Goal: Find specific page/section: Find specific page/section

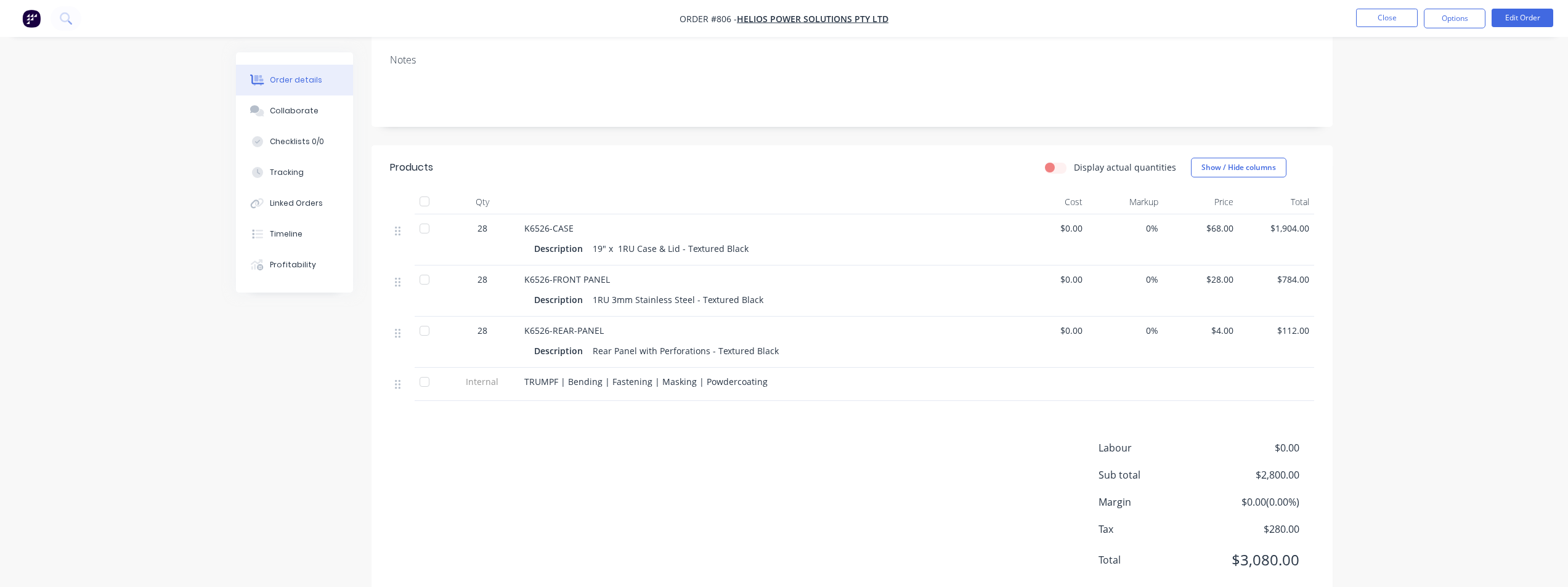
scroll to position [185, 0]
click at [1382, 20] on button "Close" at bounding box center [1387, 18] width 62 height 18
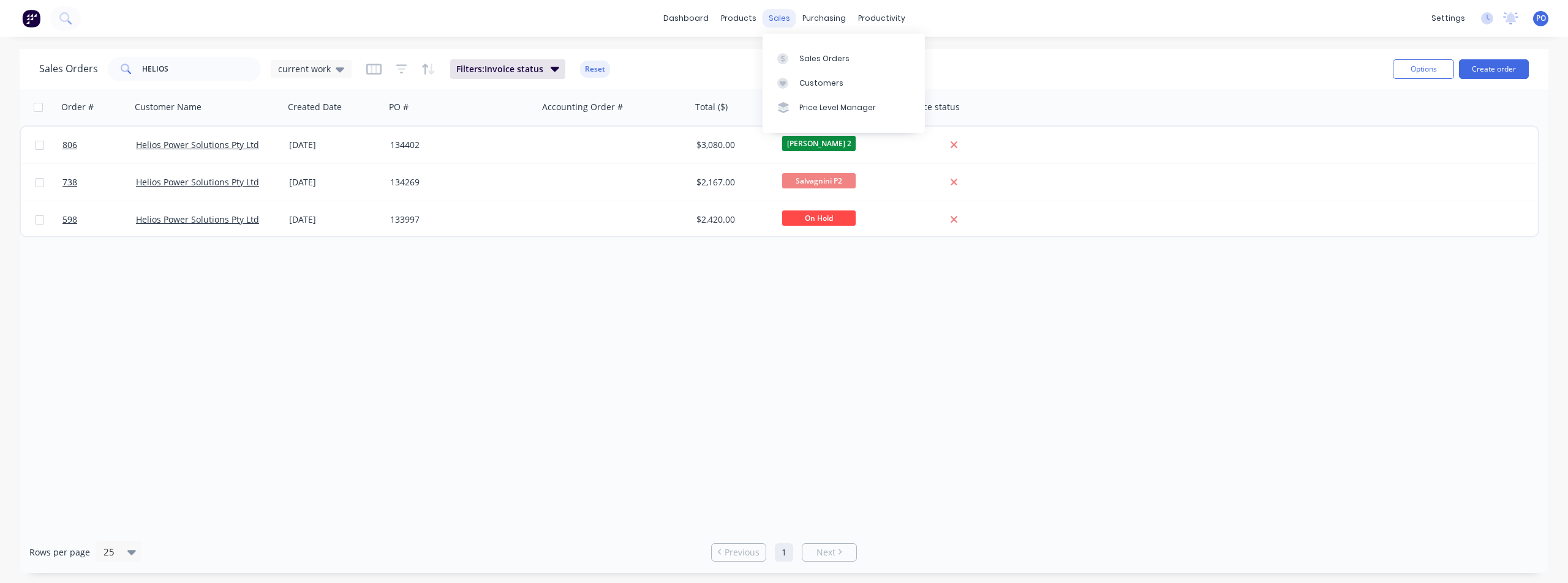
click at [782, 20] on div "sales" at bounding box center [779, 18] width 34 height 18
click at [811, 56] on div "Sales Orders" at bounding box center [825, 59] width 50 height 11
click at [685, 19] on link "dashboard" at bounding box center [685, 18] width 57 height 18
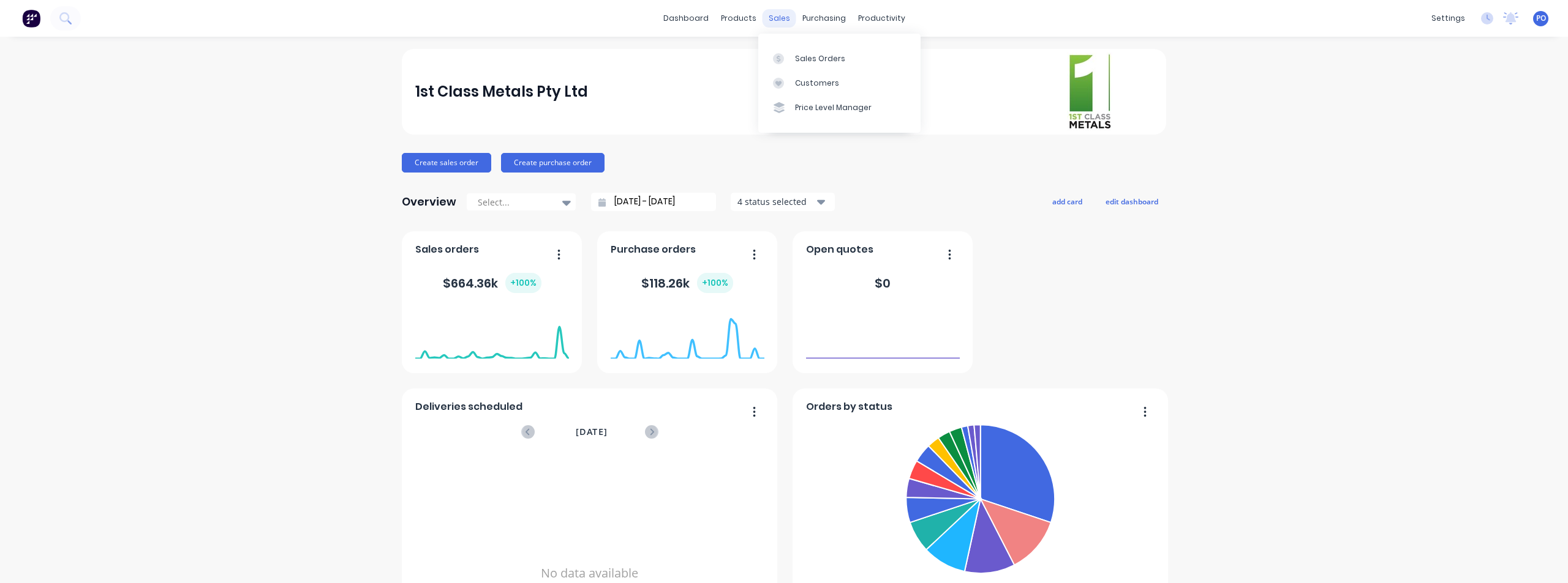
click at [785, 17] on div "sales" at bounding box center [779, 18] width 34 height 18
click at [793, 55] on link "Sales Orders" at bounding box center [839, 58] width 162 height 24
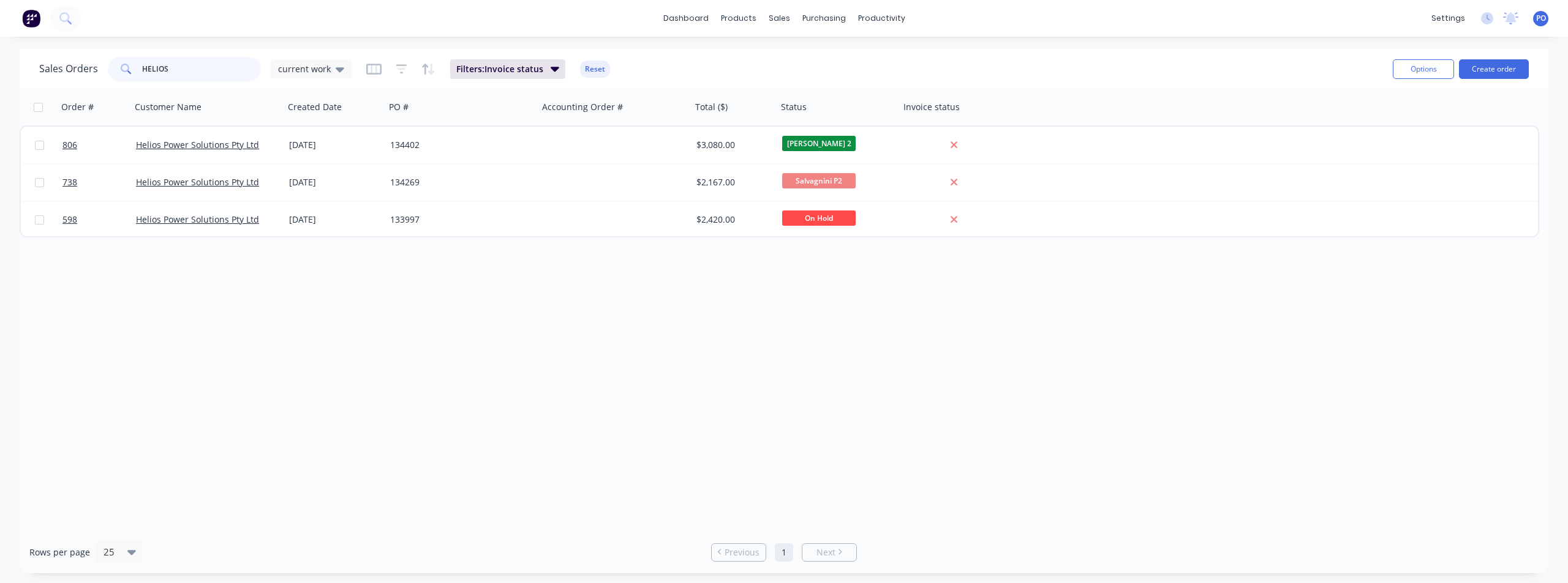
drag, startPoint x: 180, startPoint y: 68, endPoint x: 101, endPoint y: 71, distance: 79.1
click at [101, 71] on div "Sales Orders HELIOS current work" at bounding box center [195, 69] width 313 height 24
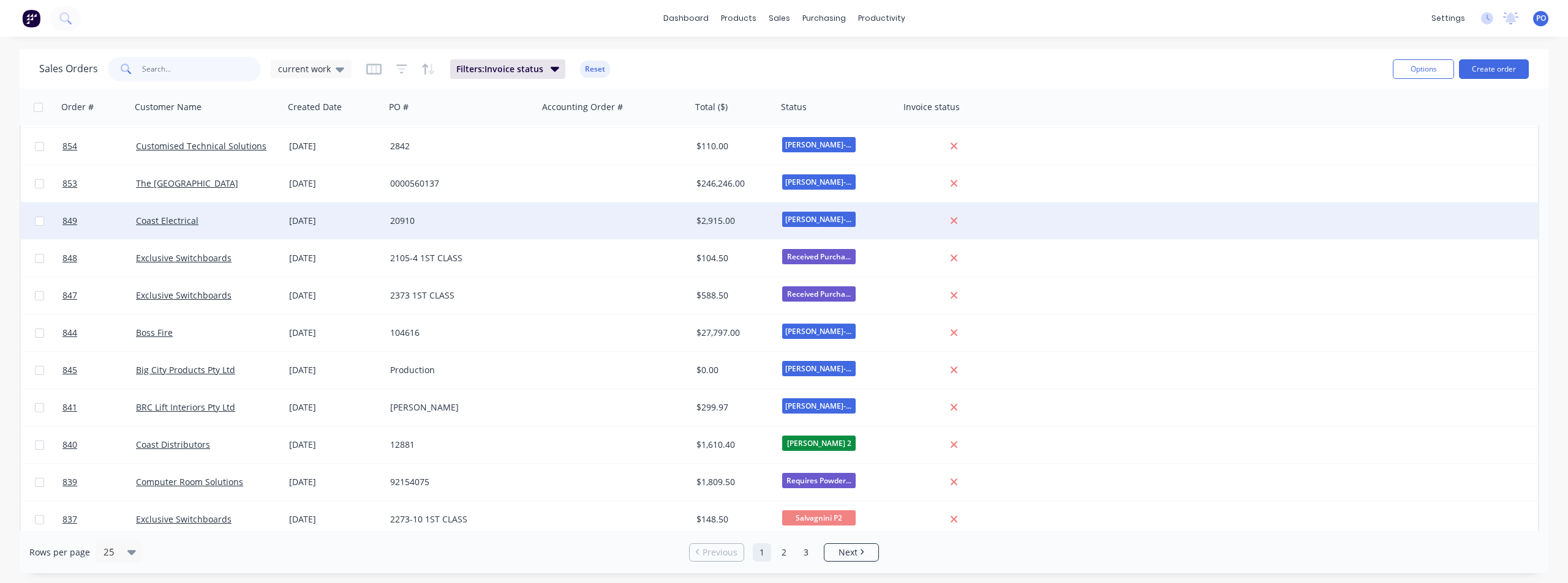
scroll to position [221, 0]
